Goal: Task Accomplishment & Management: Manage account settings

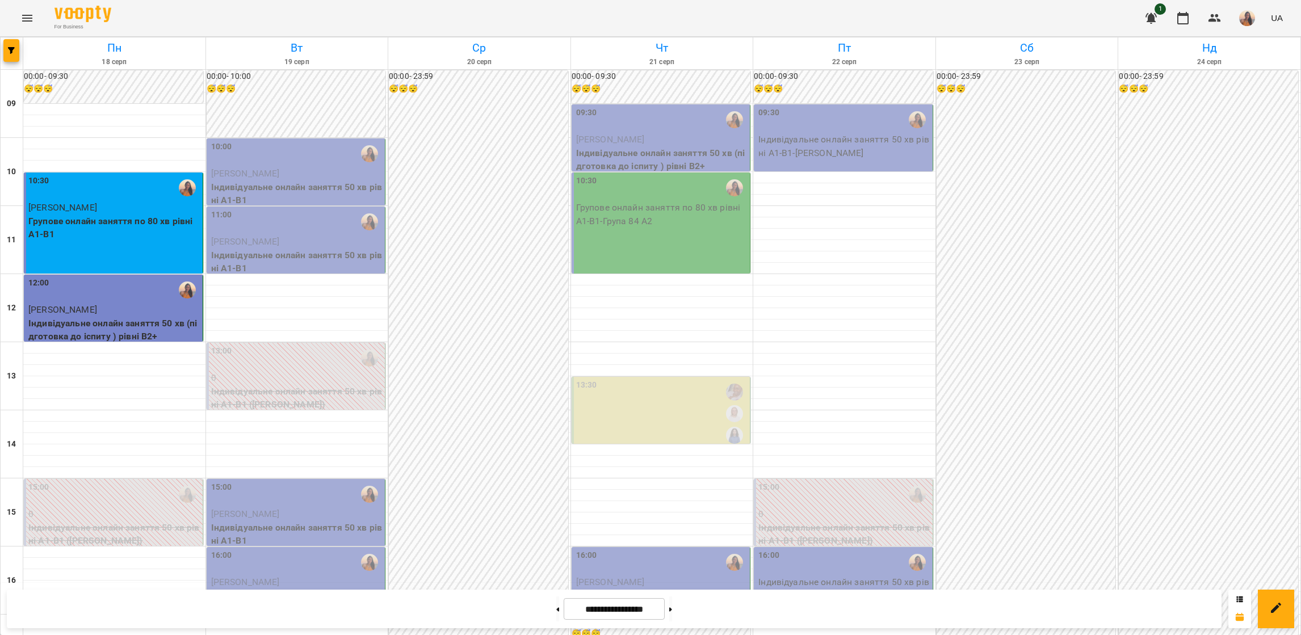
click at [315, 170] on p "[PERSON_NAME]" at bounding box center [297, 174] width 172 height 14
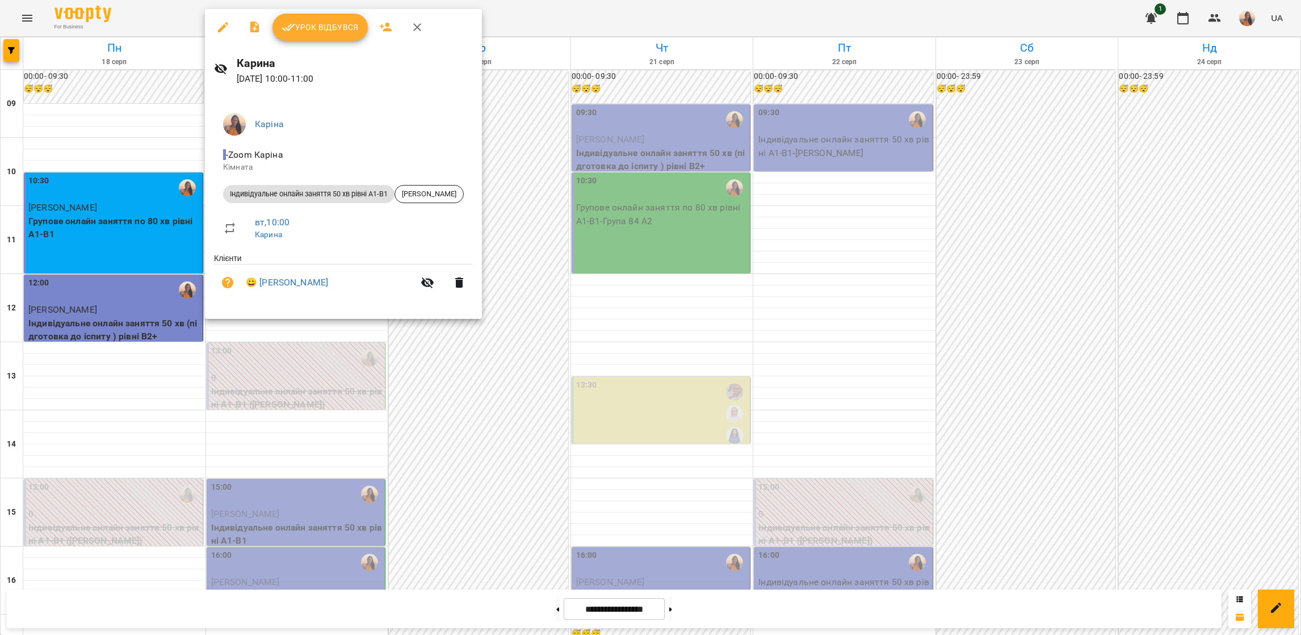
click at [329, 40] on button "Урок відбувся" at bounding box center [320, 27] width 95 height 27
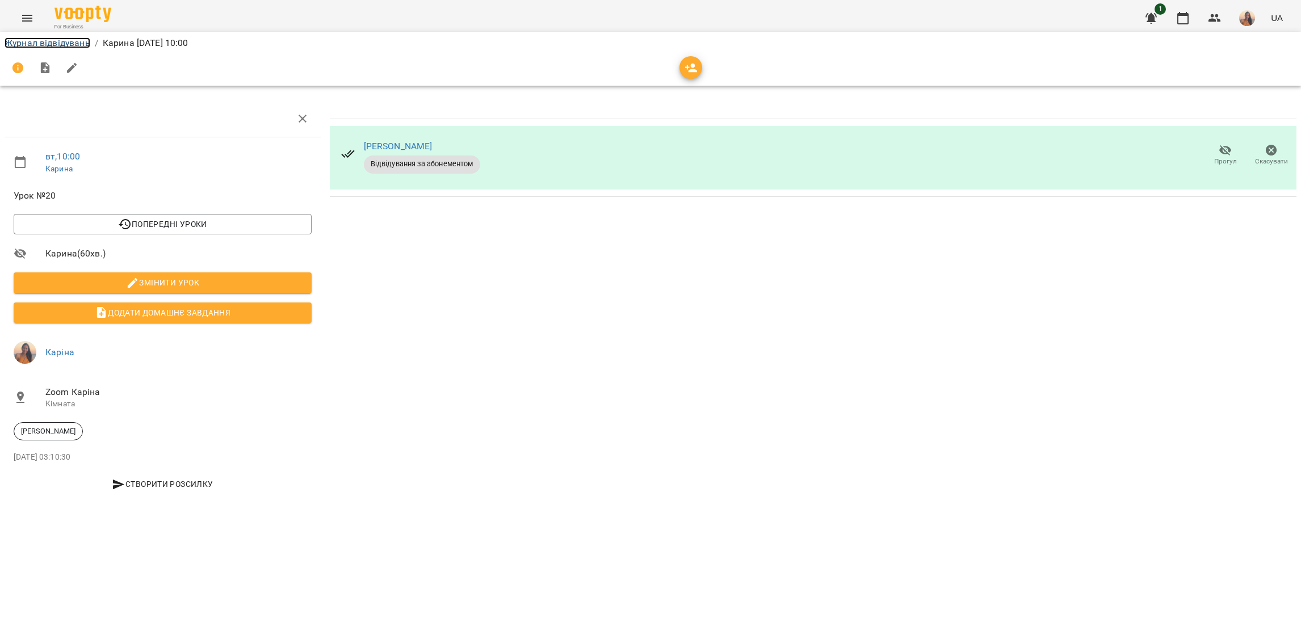
click at [23, 44] on link "Журнал відвідувань" at bounding box center [48, 42] width 86 height 11
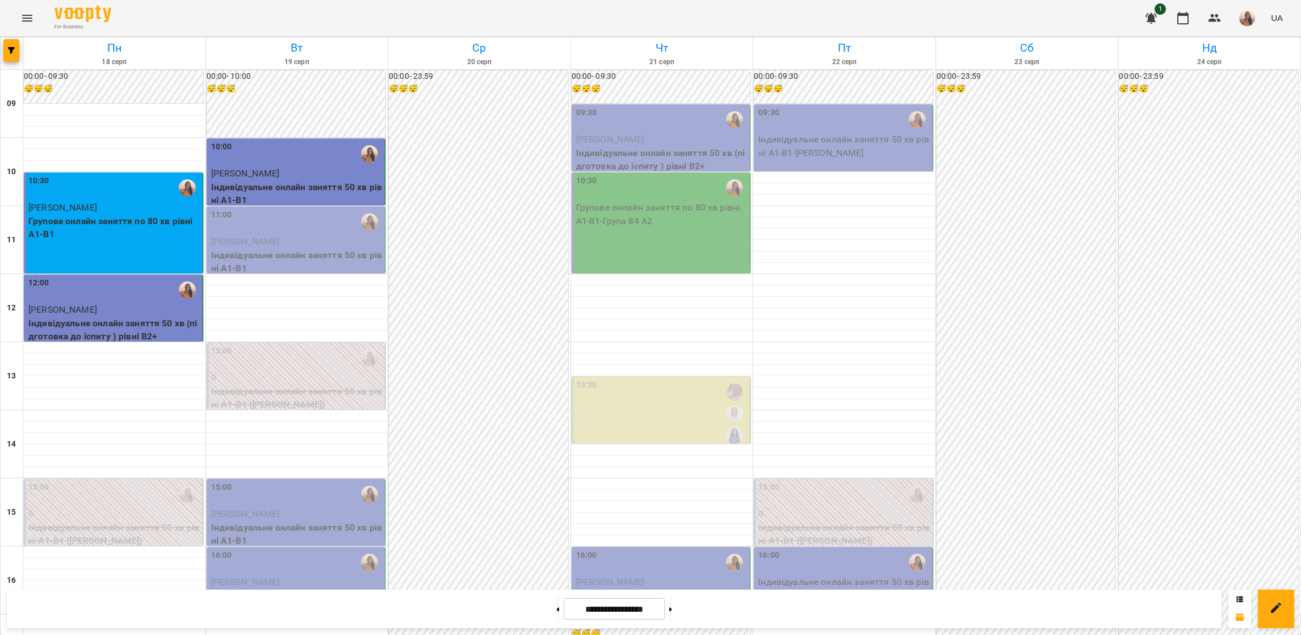
click at [280, 249] on p "Індивідуальне онлайн заняття 50 хв рівні А1-В1" at bounding box center [297, 262] width 172 height 27
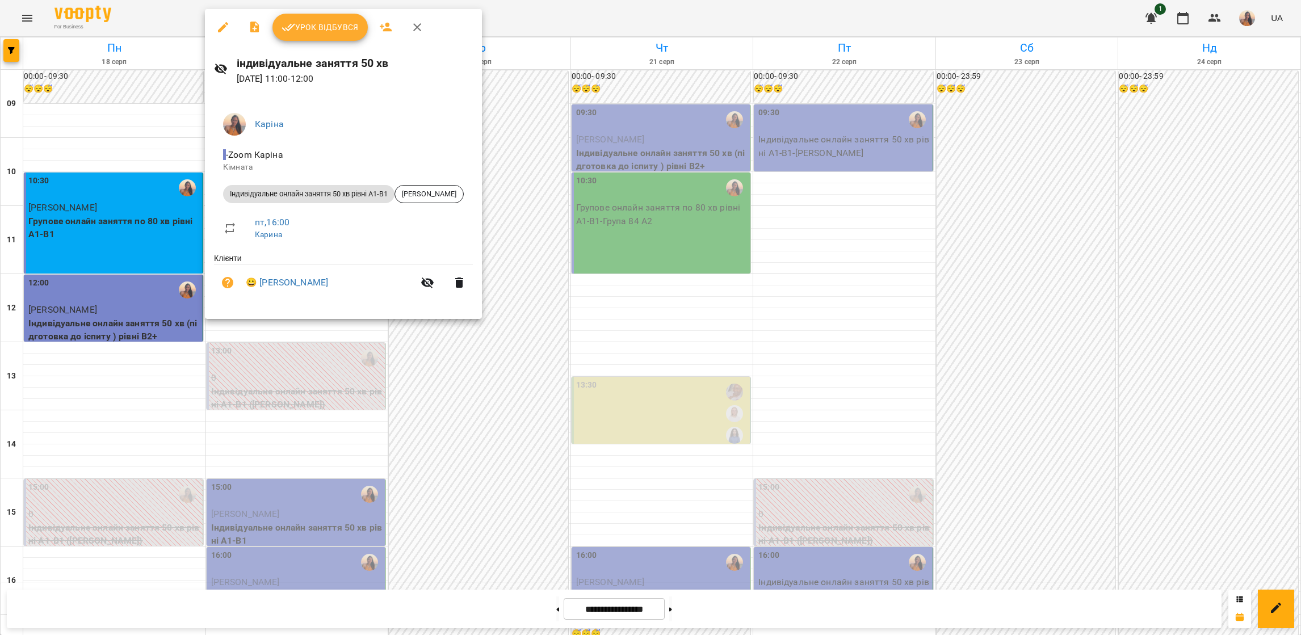
click at [299, 32] on span "Урок відбувся" at bounding box center [320, 27] width 77 height 14
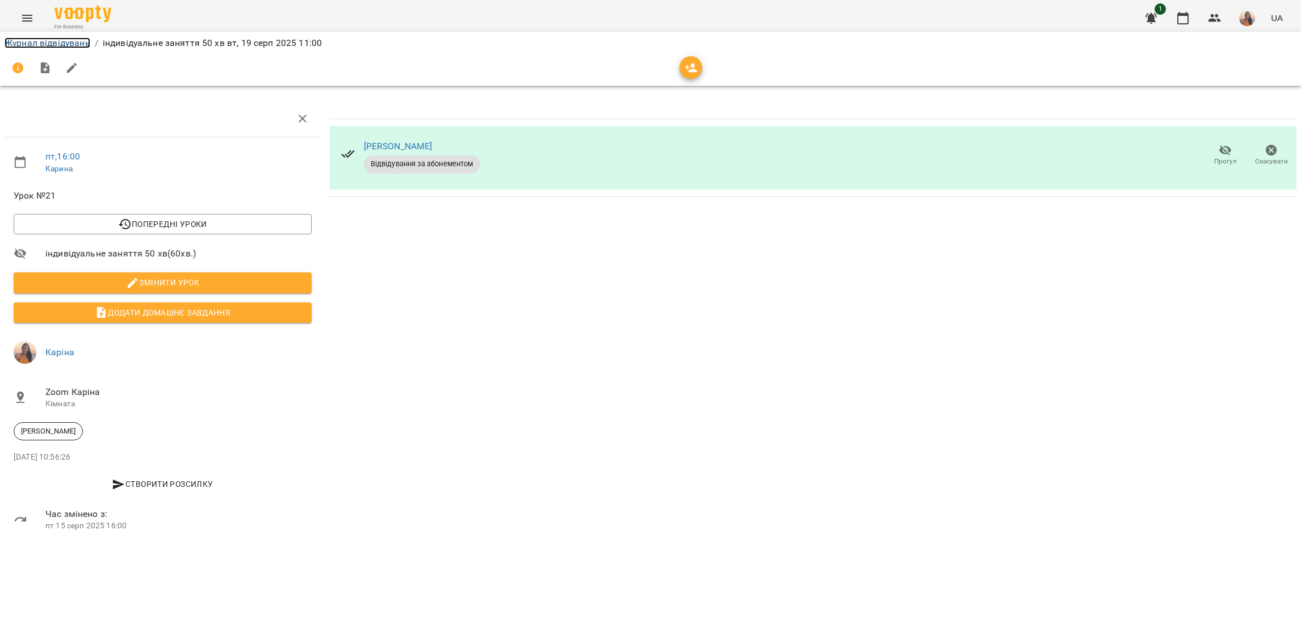
click at [49, 38] on link "Журнал відвідувань" at bounding box center [48, 42] width 86 height 11
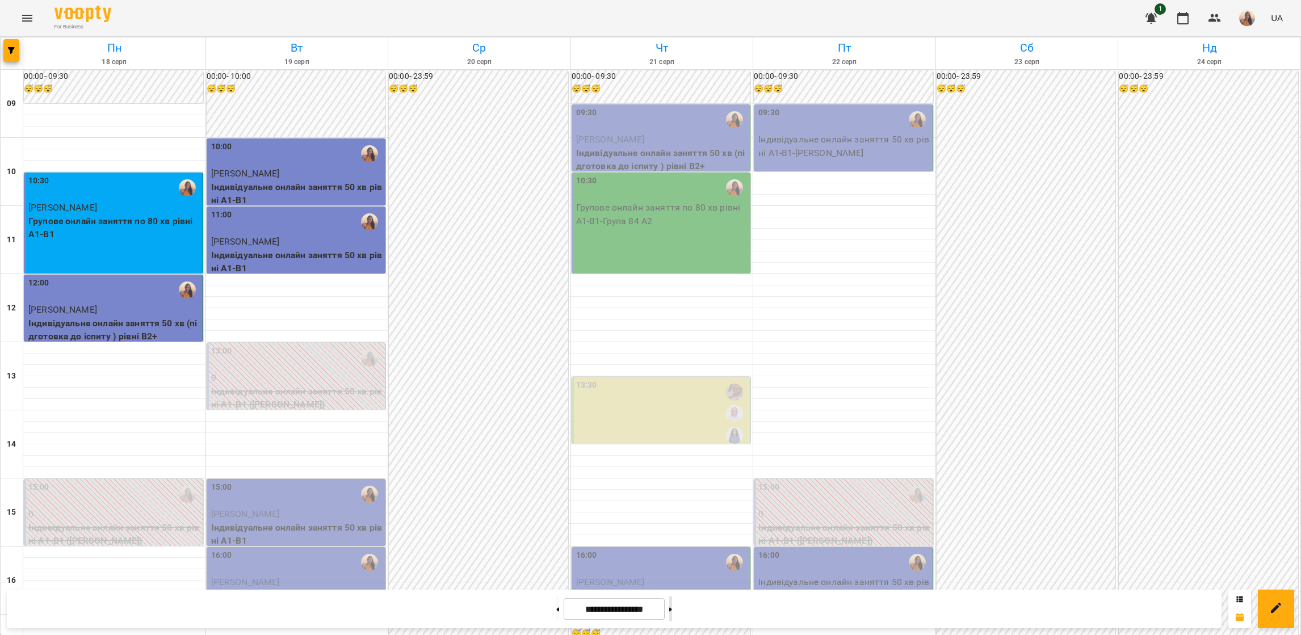
click at [672, 611] on icon at bounding box center [670, 610] width 3 height 5
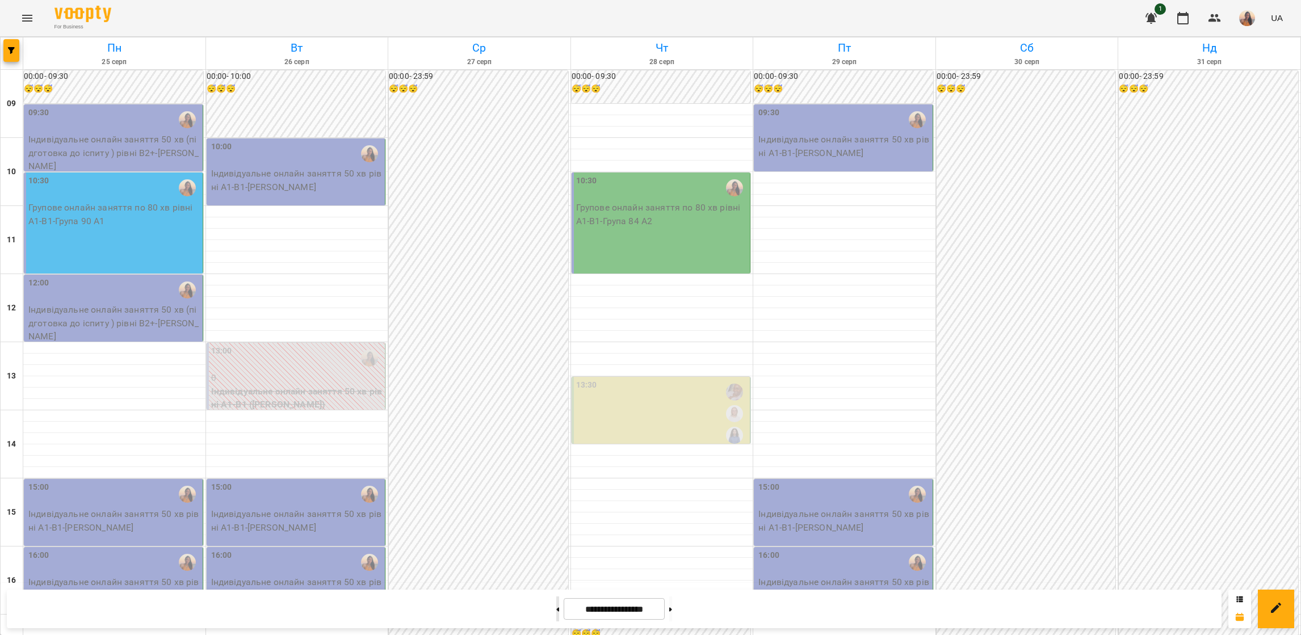
click at [556, 606] on button at bounding box center [557, 609] width 3 height 25
type input "**********"
